Goal: Information Seeking & Learning: Learn about a topic

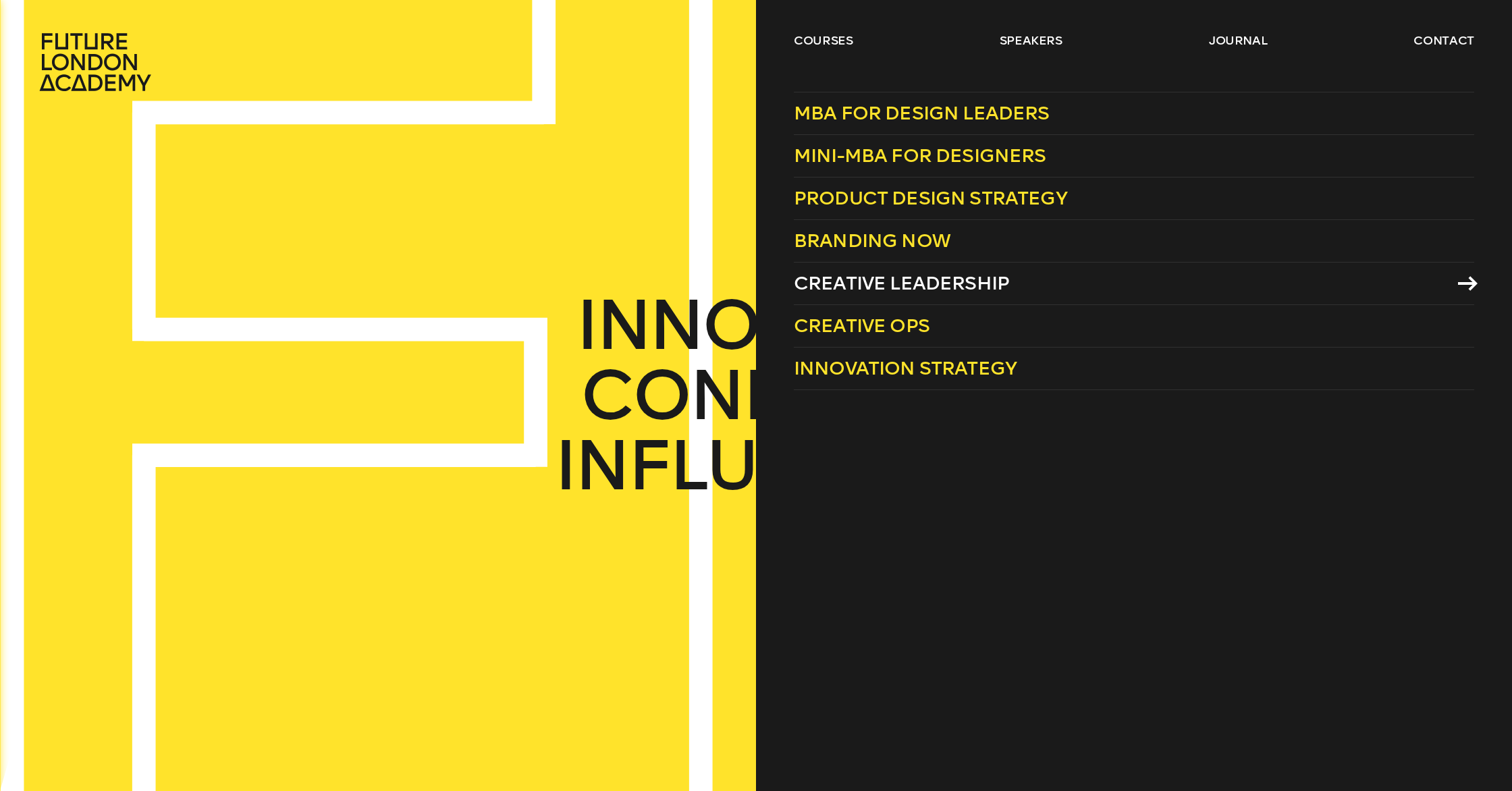
click at [932, 275] on span "Creative Leadership" at bounding box center [902, 283] width 215 height 22
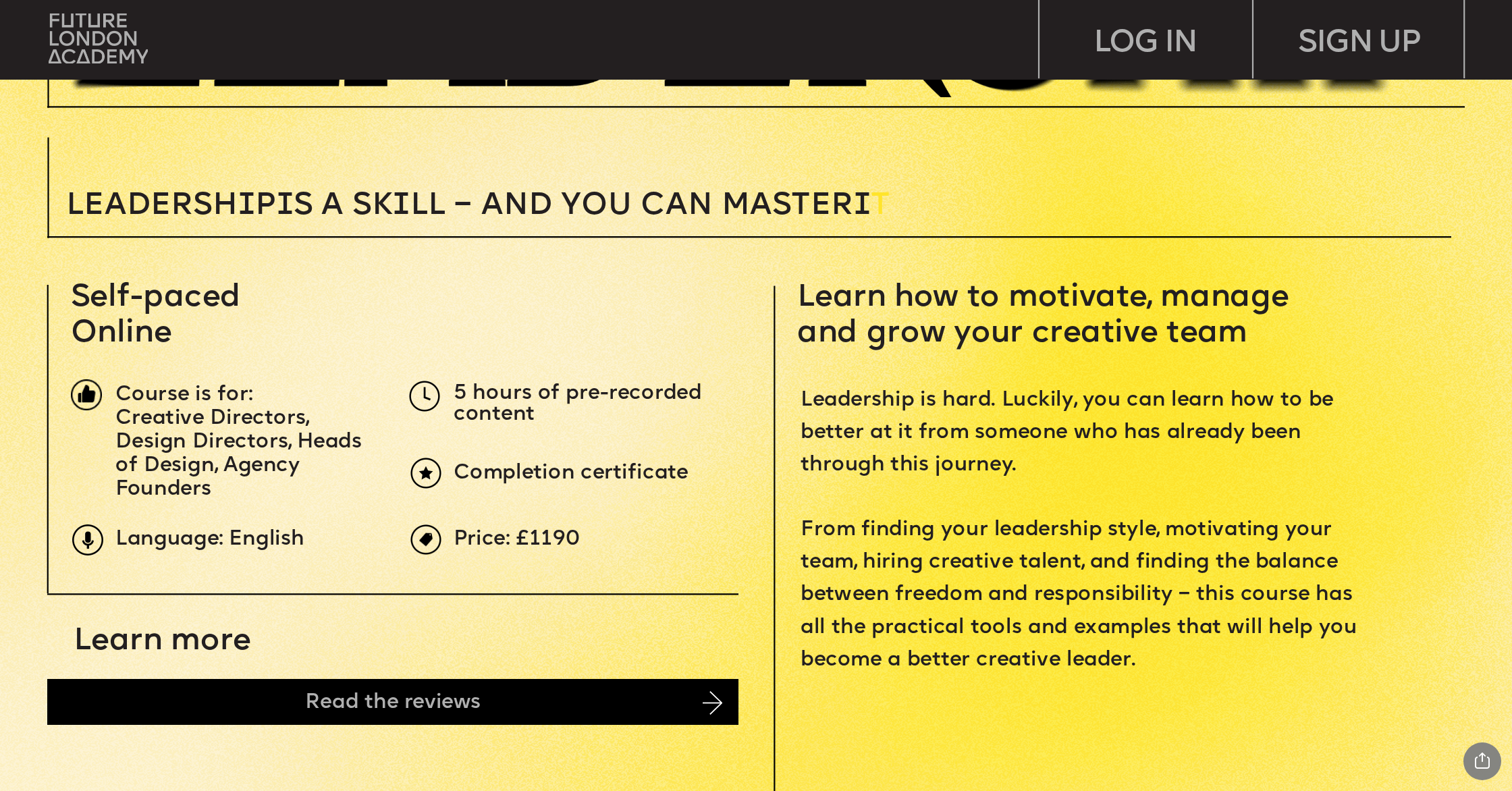
scroll to position [604, 0]
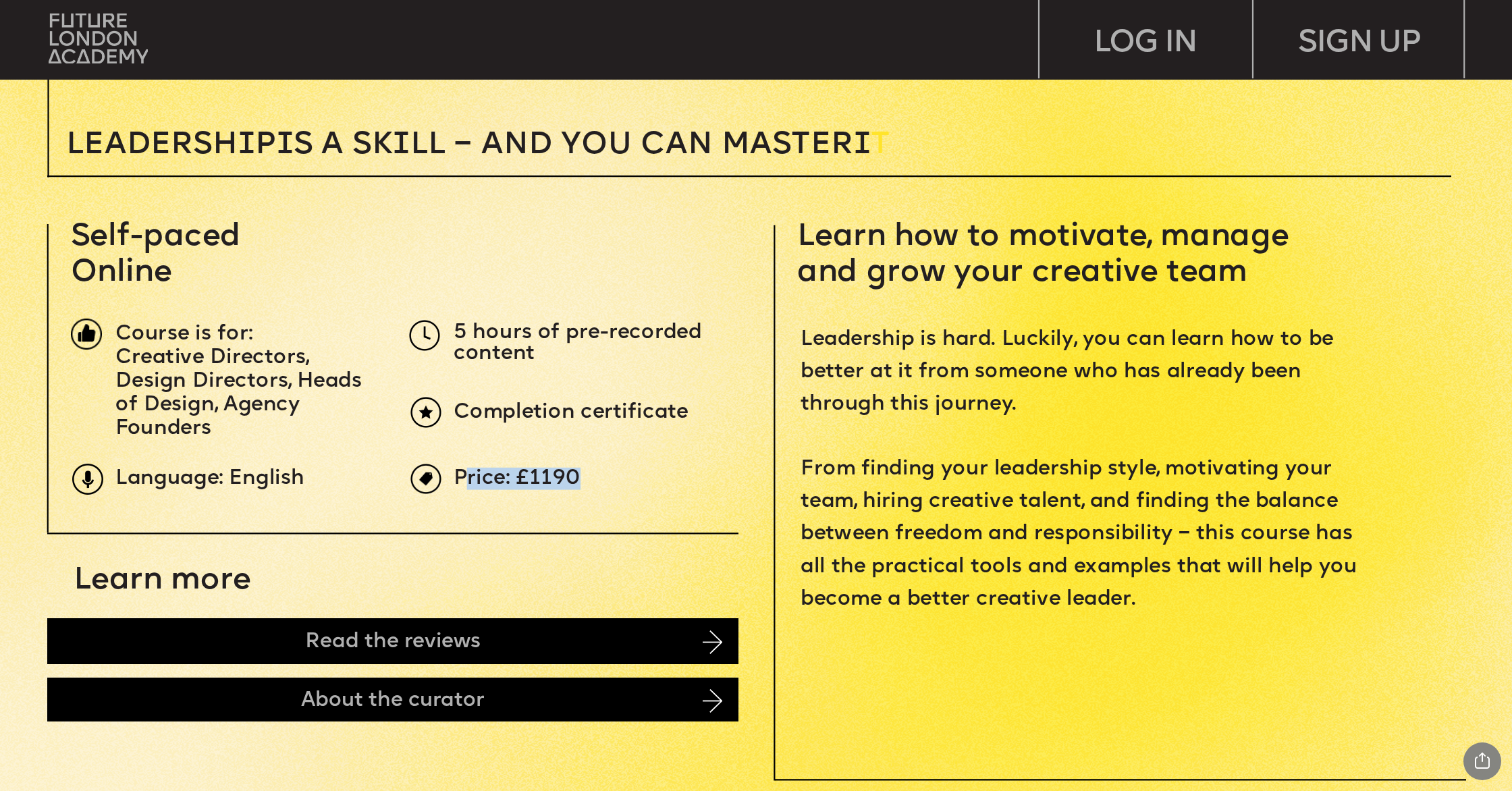
drag, startPoint x: 582, startPoint y: 477, endPoint x: 475, endPoint y: 477, distance: 107.0
click at [469, 480] on p "Price: £1190" at bounding box center [808, 479] width 709 height 21
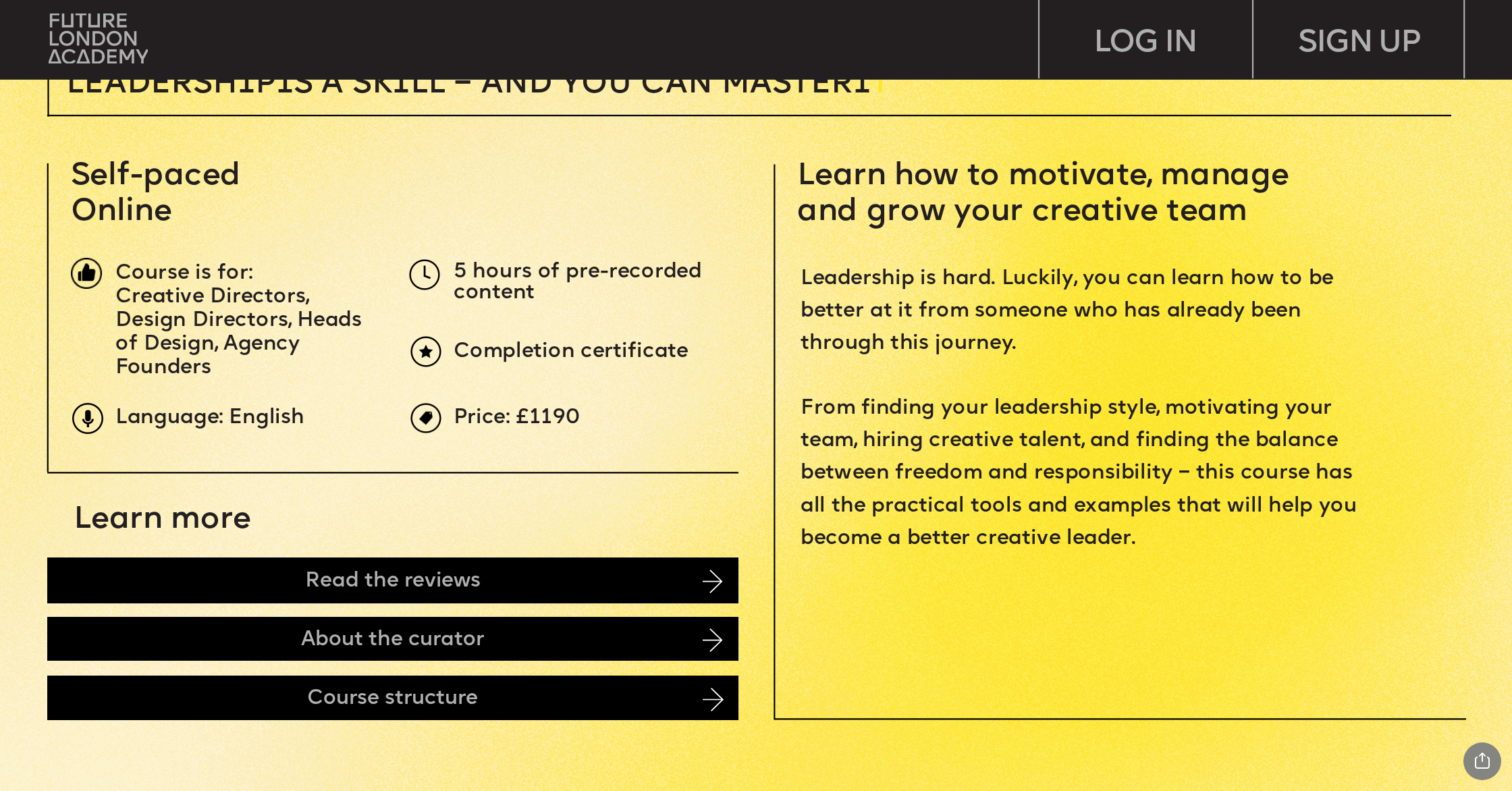
scroll to position [660, 0]
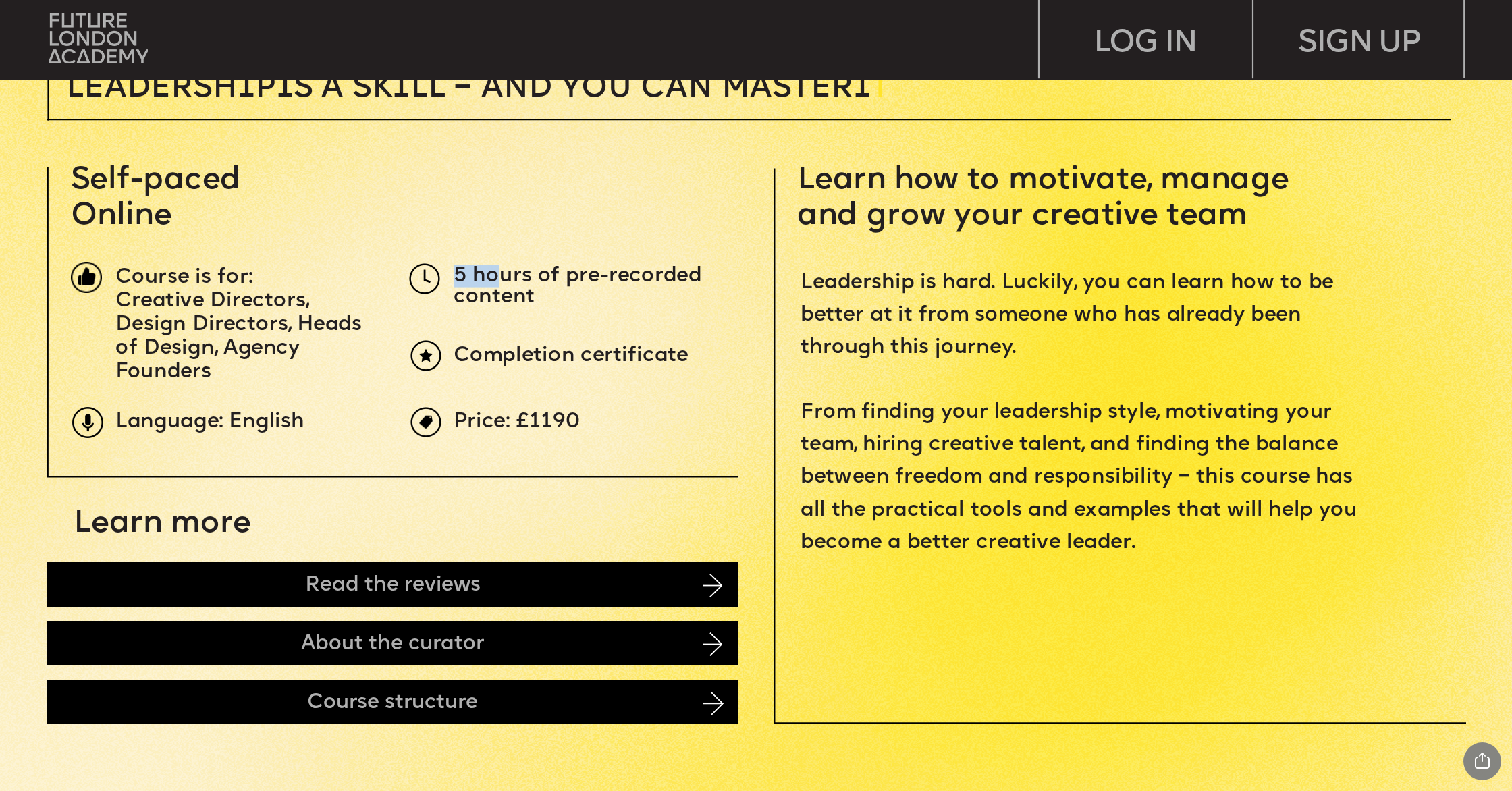
drag, startPoint x: 453, startPoint y: 272, endPoint x: 505, endPoint y: 273, distance: 52.0
click at [502, 273] on span "5 hours of pre-recorded content" at bounding box center [580, 287] width 254 height 43
click at [512, 279] on span "5 hours of pre-recorded content" at bounding box center [580, 287] width 254 height 43
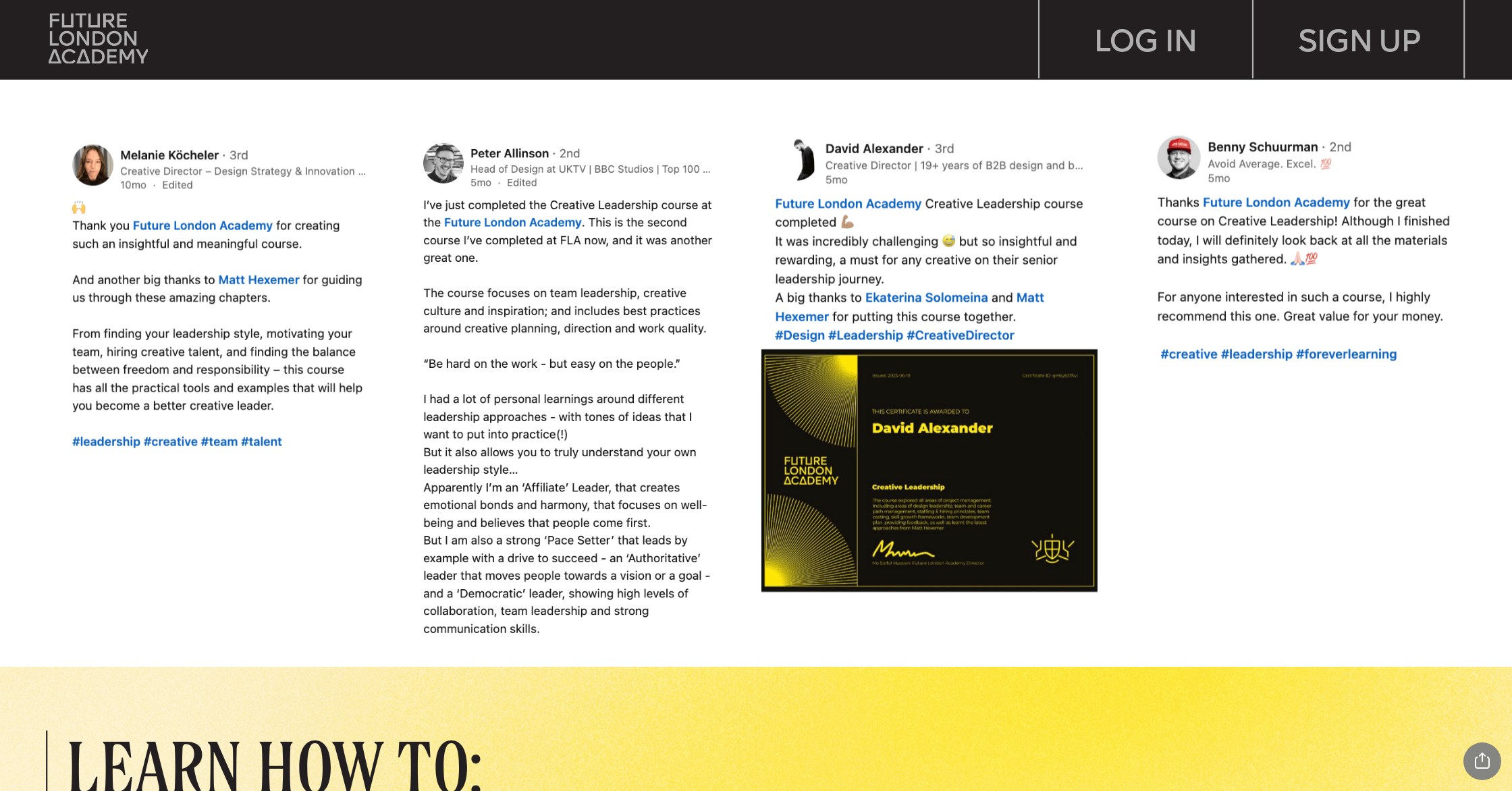
scroll to position [1756, 0]
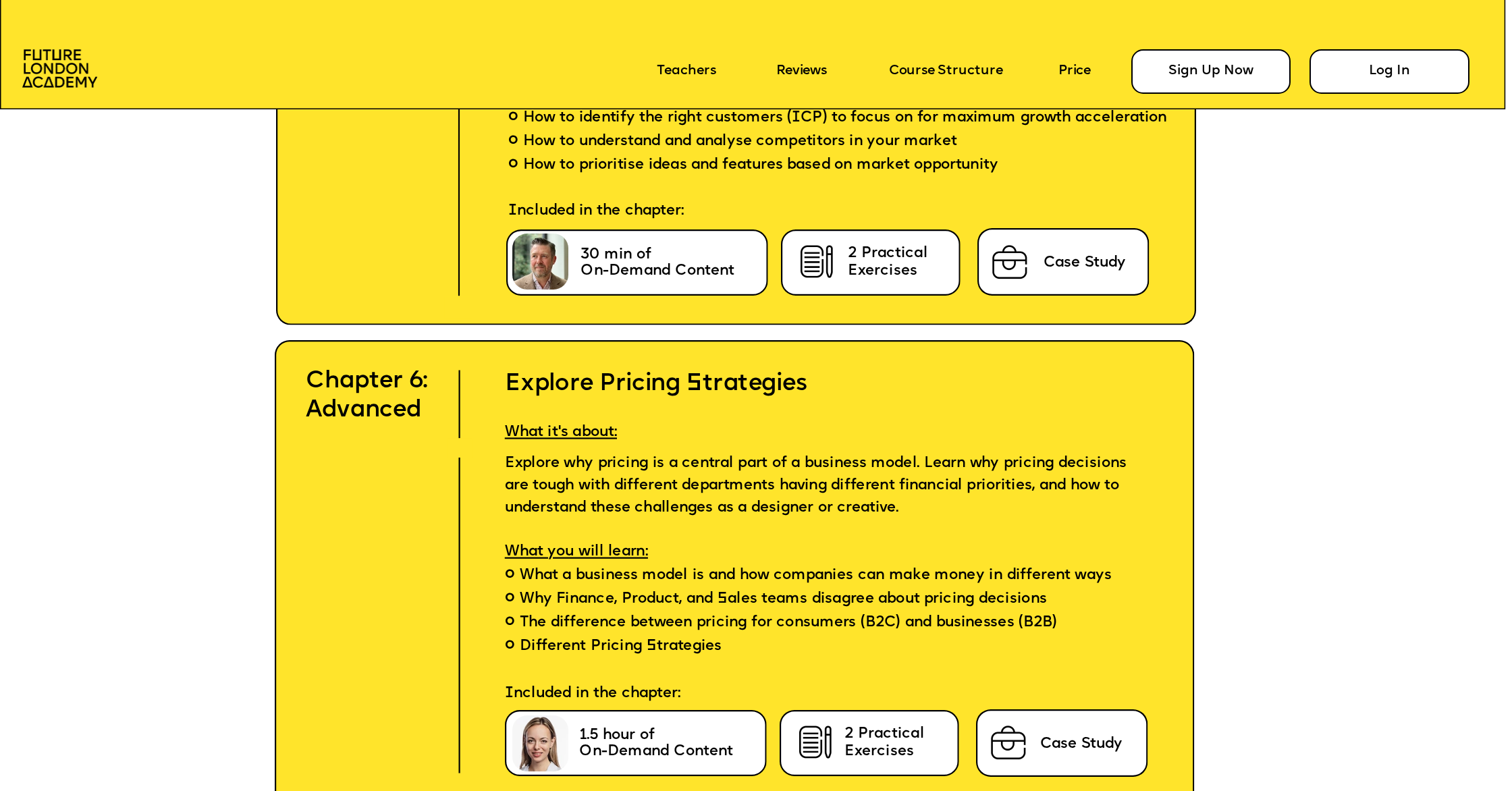
scroll to position [7466, 0]
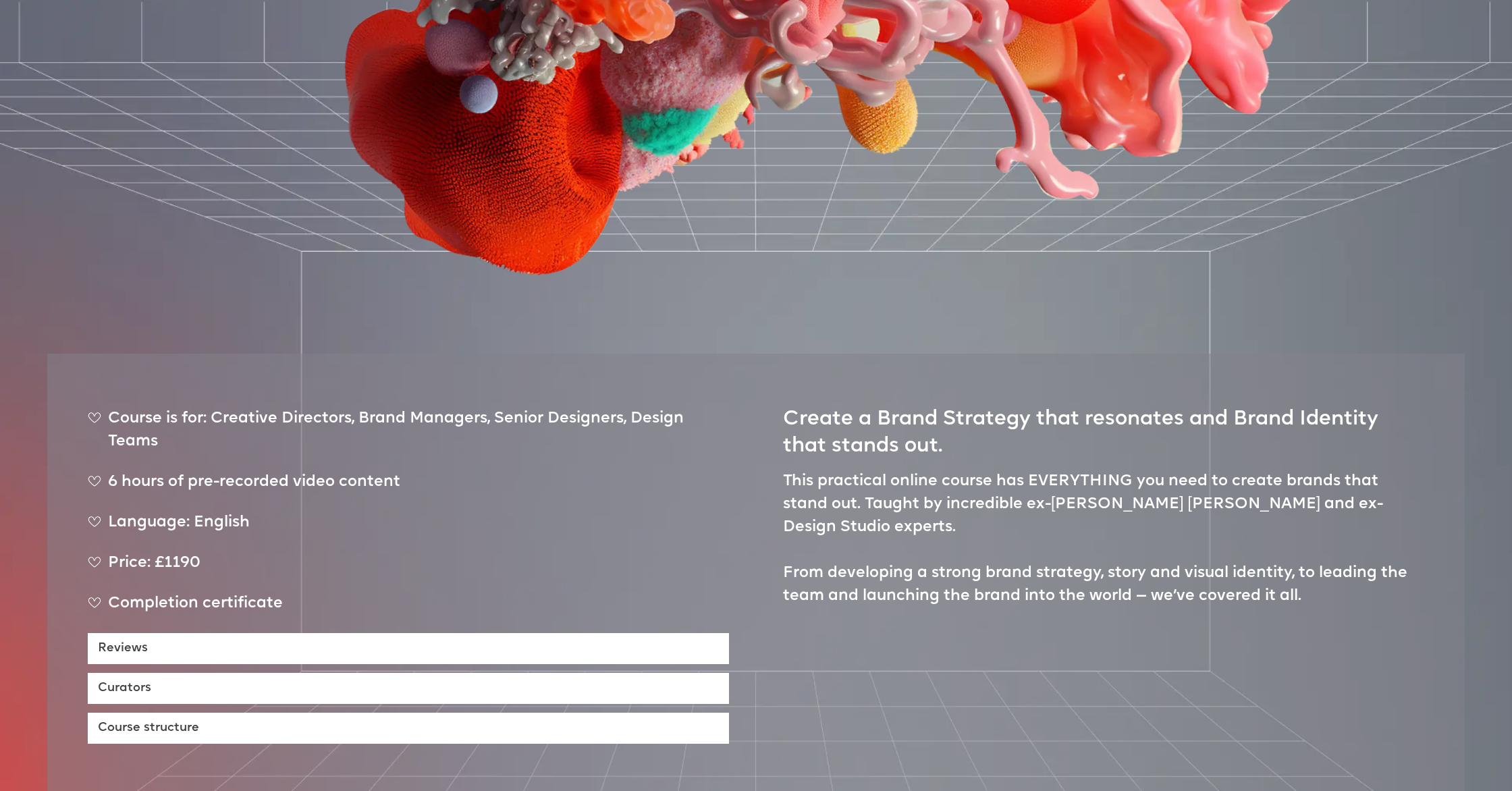
scroll to position [626, 0]
